Goal: Task Accomplishment & Management: Manage account settings

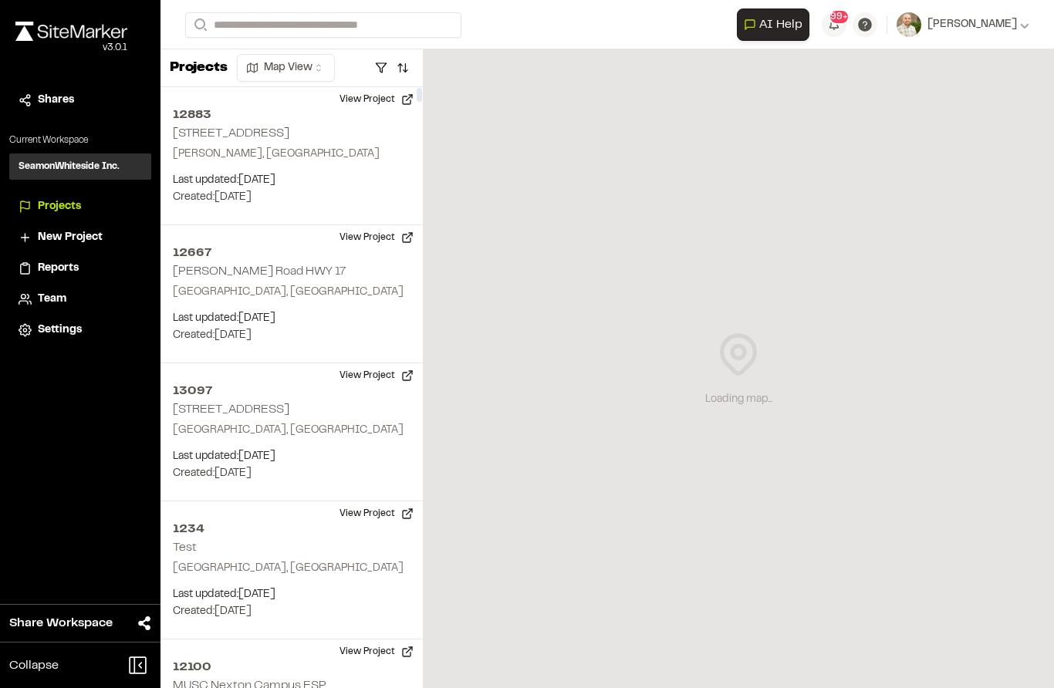
scroll to position [-8, 0]
click at [258, 35] on input "Search" at bounding box center [323, 24] width 276 height 25
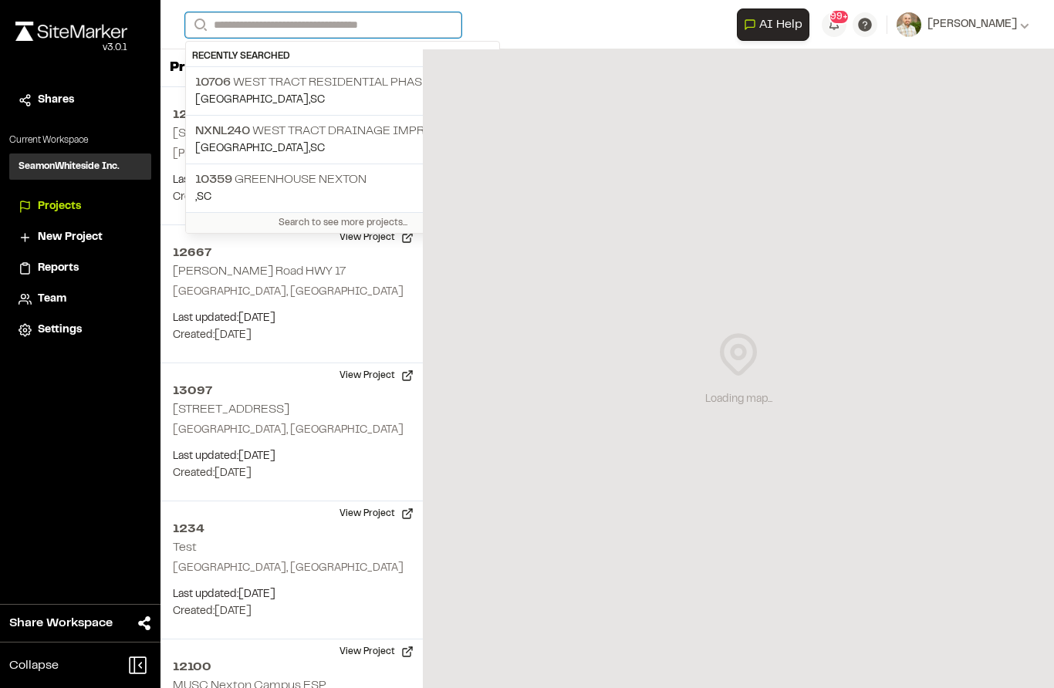
scroll to position [0, 0]
click at [258, 28] on input "Search" at bounding box center [323, 24] width 276 height 25
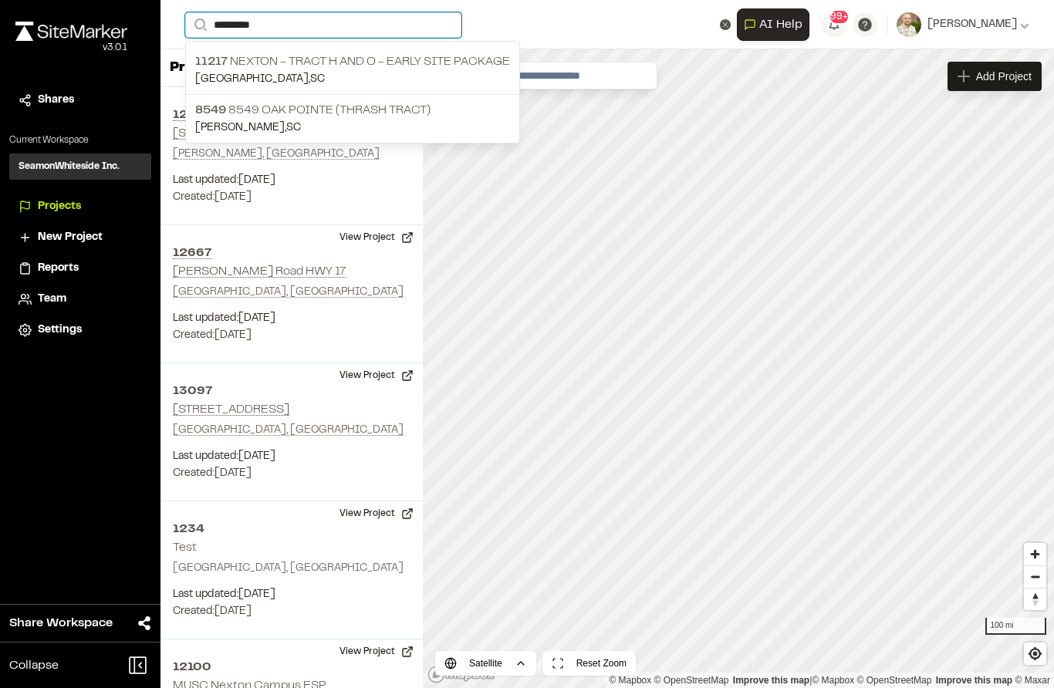
type input "*********"
click at [222, 71] on p "11217 Nexton - Tract H and O - Early Site Package" at bounding box center [352, 61] width 315 height 19
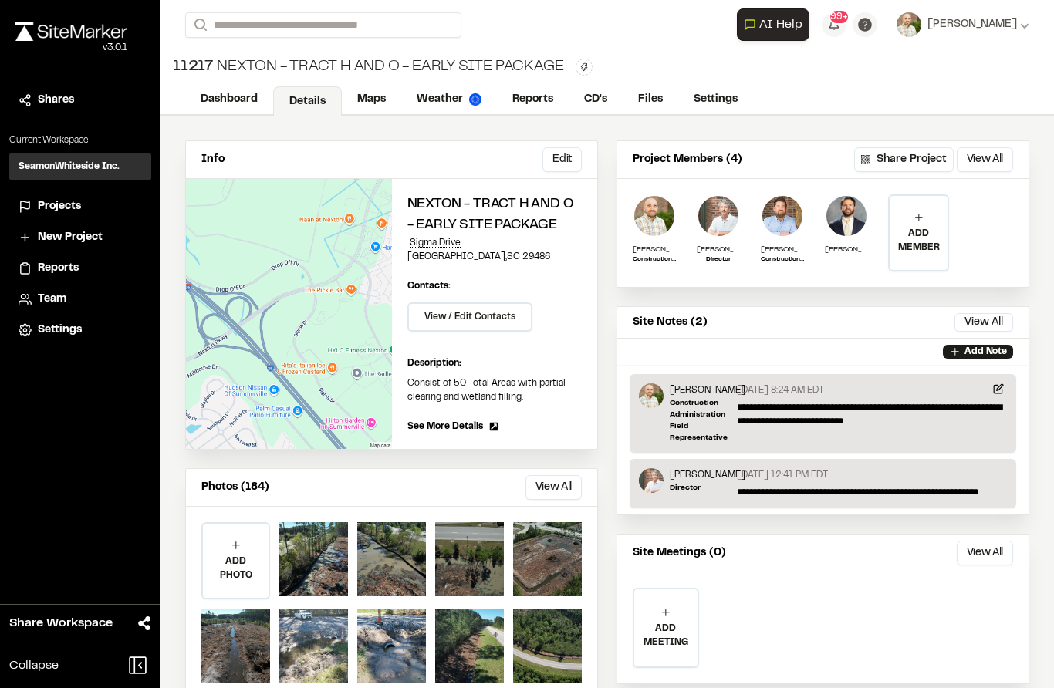
click at [537, 100] on link "Reports" at bounding box center [533, 99] width 72 height 29
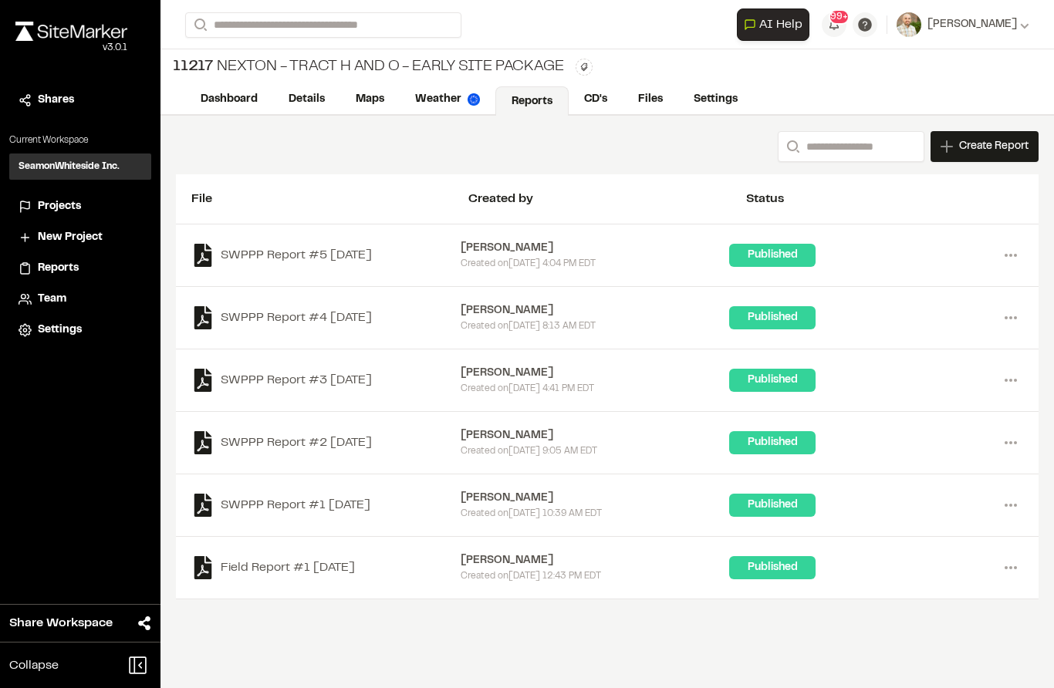
click at [650, 106] on link "Files" at bounding box center [651, 99] width 56 height 29
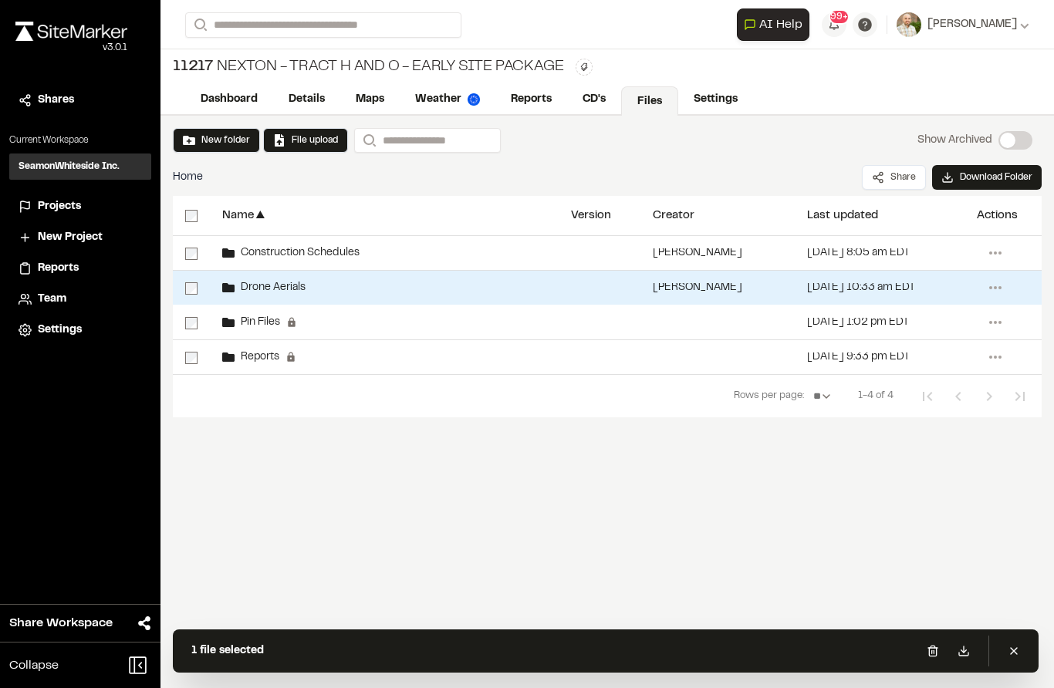
click at [249, 292] on span "Drone Aerials" at bounding box center [270, 288] width 71 height 10
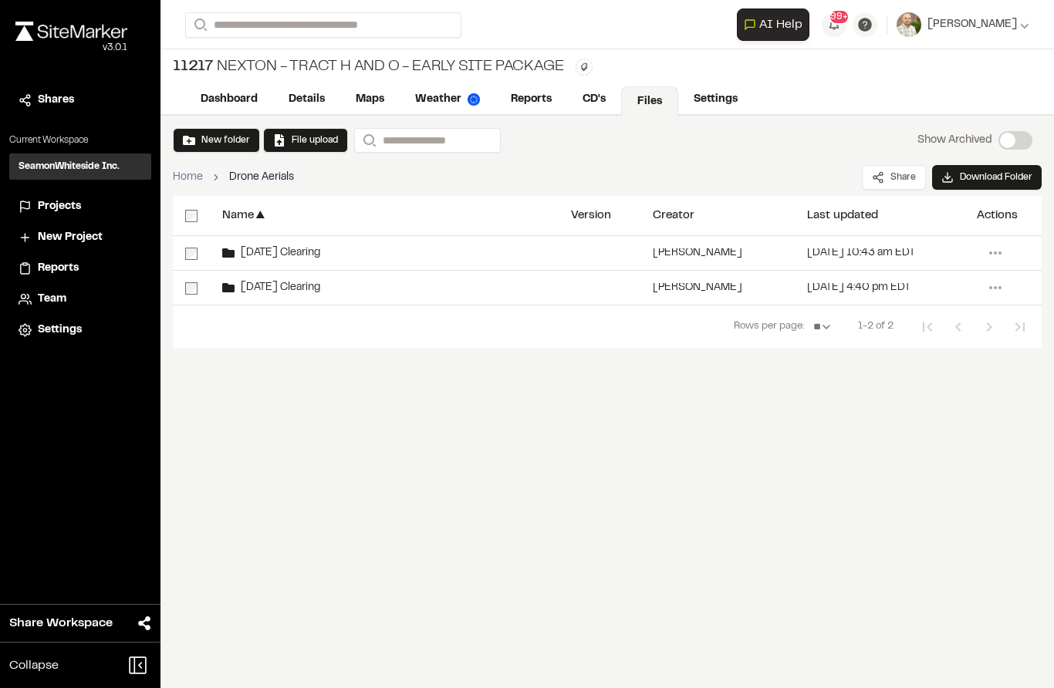
click at [198, 140] on button "New folder" at bounding box center [216, 140] width 67 height 14
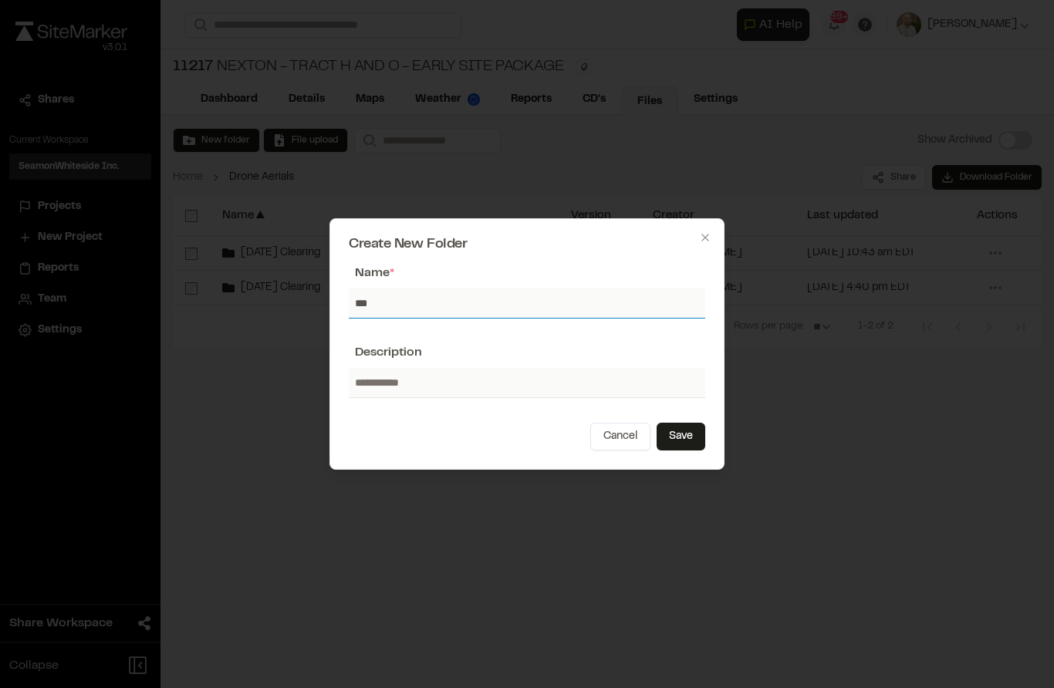
click at [379, 302] on input "***" at bounding box center [527, 303] width 356 height 29
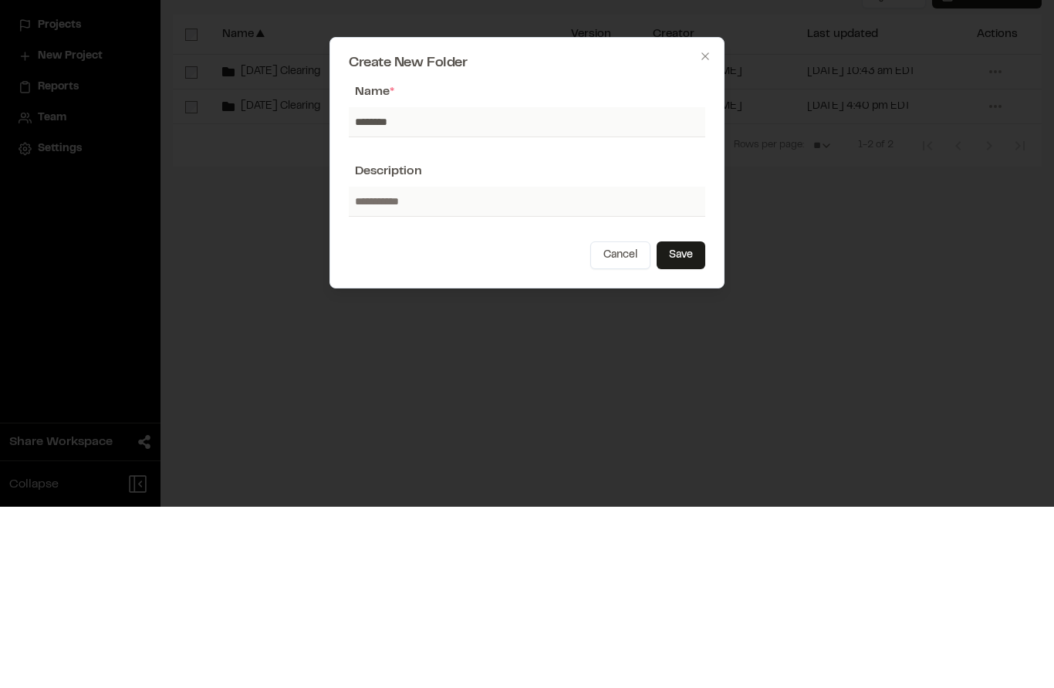
scroll to position [120, 0]
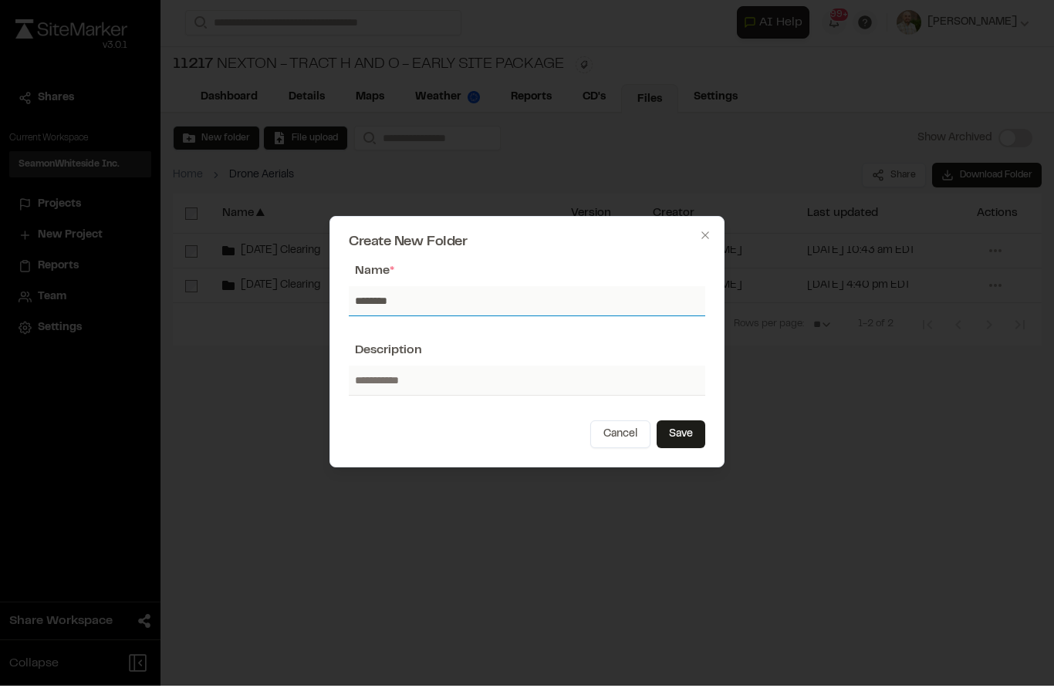
type input "********"
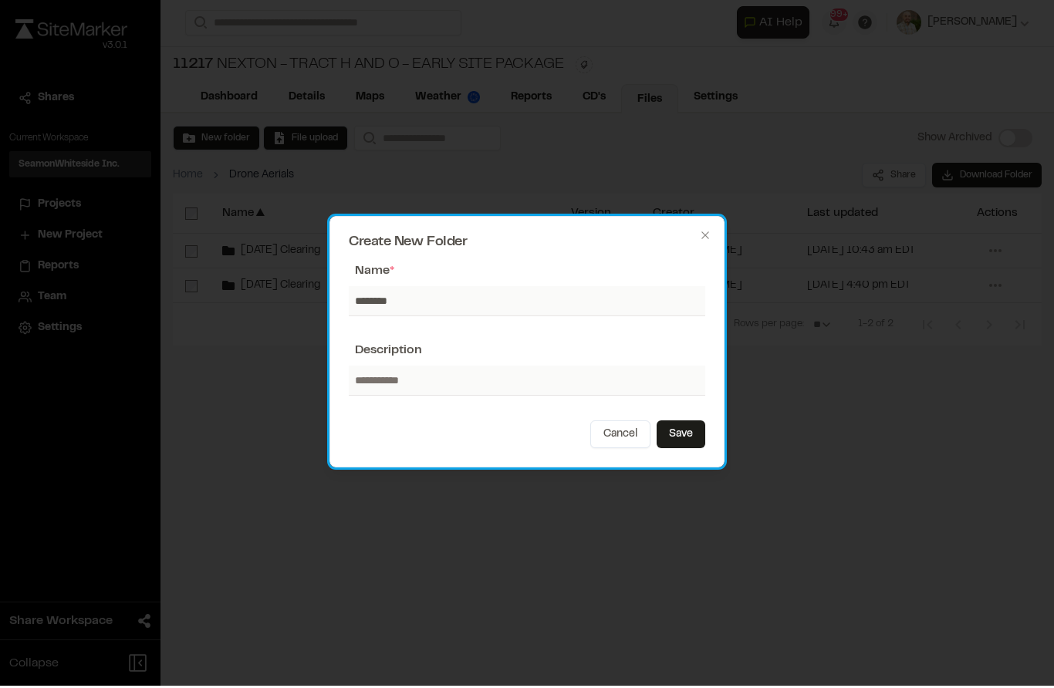
click at [700, 356] on div "Description" at bounding box center [527, 352] width 356 height 19
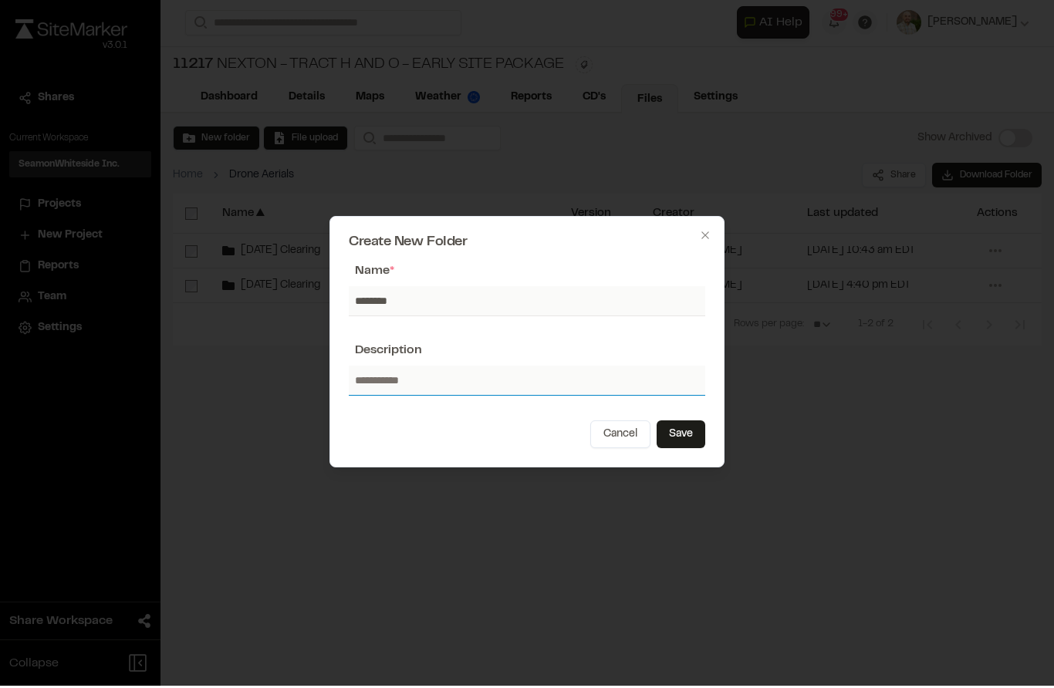
click at [691, 386] on input "text" at bounding box center [527, 382] width 356 height 29
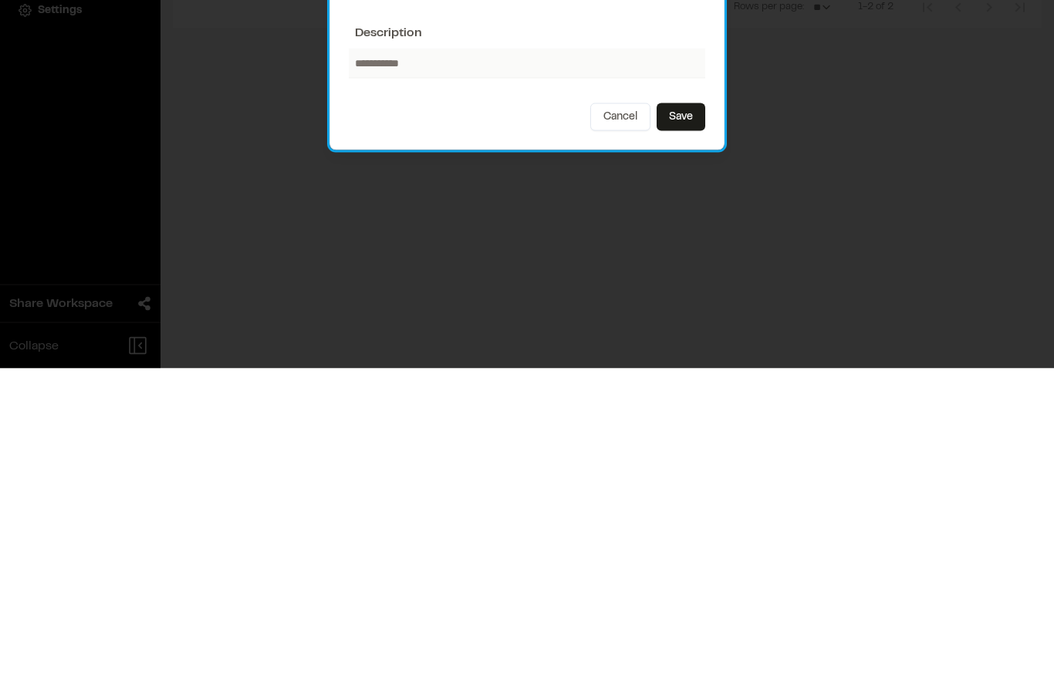
click at [697, 423] on button "Save" at bounding box center [680, 437] width 49 height 28
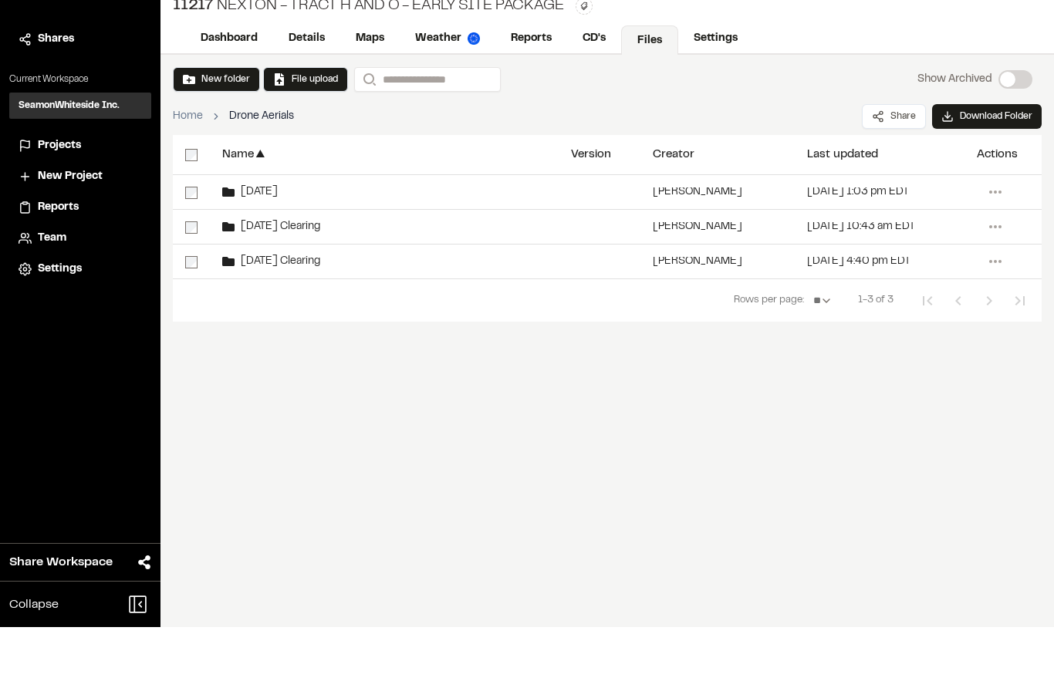
click at [250, 248] on span "[DATE]" at bounding box center [256, 253] width 43 height 10
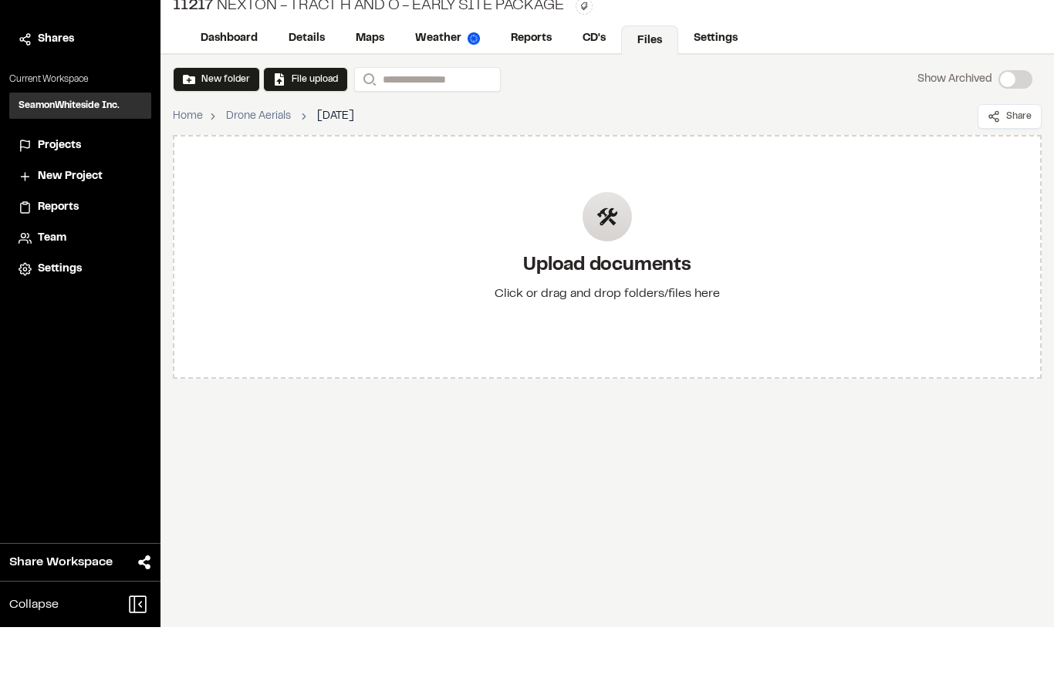
click at [570, 228] on div "Upload documents Click or drag and drop folders/files here" at bounding box center [607, 317] width 250 height 179
